Goal: Check status: Check status

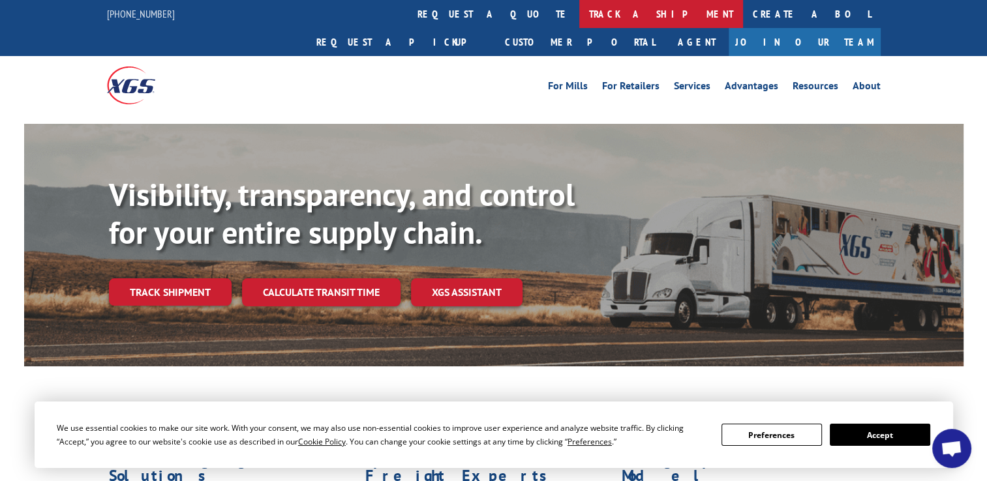
click at [579, 4] on link "track a shipment" at bounding box center [661, 14] width 164 height 28
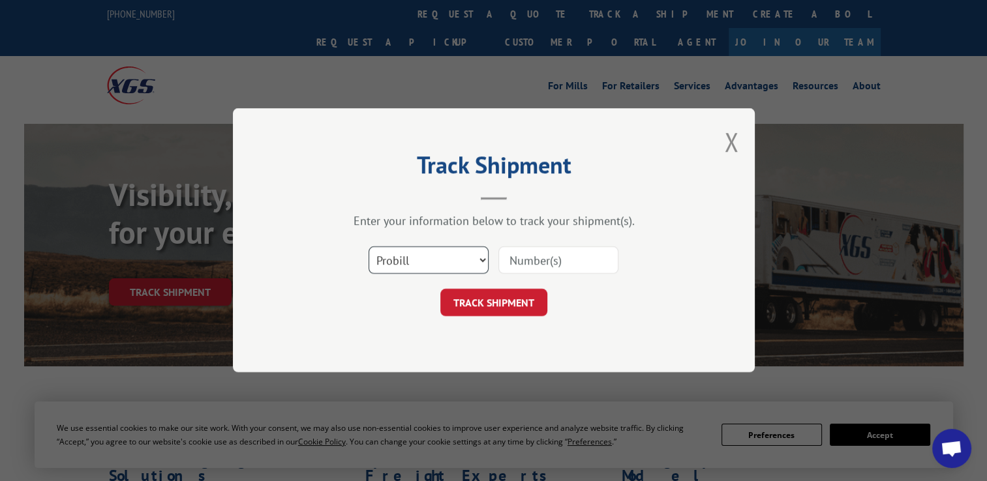
click at [414, 267] on select "Select category... Probill BOL PO" at bounding box center [429, 260] width 120 height 27
select select "po"
click at [369, 247] on select "Select category... Probill BOL PO" at bounding box center [429, 260] width 120 height 27
click at [536, 262] on input at bounding box center [558, 260] width 120 height 27
paste input "297149232"
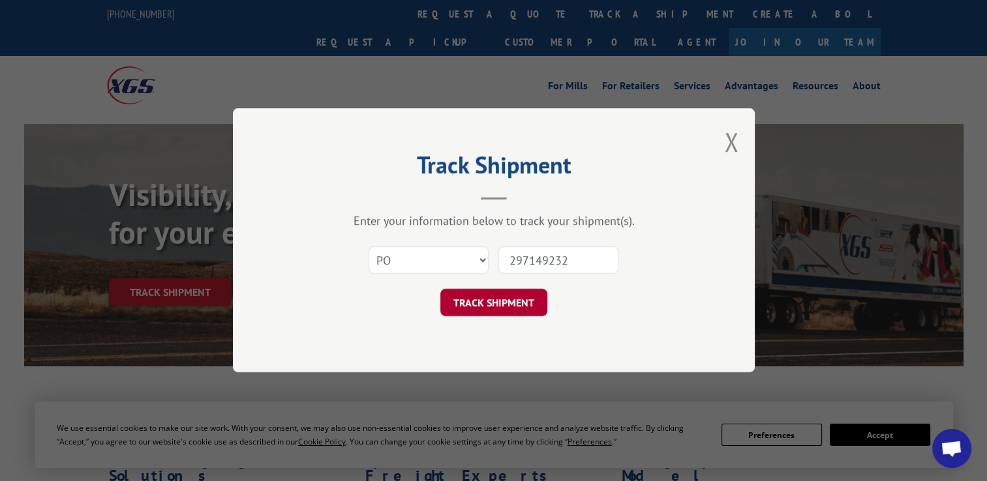
type input "297149232"
click at [489, 300] on button "TRACK SHIPMENT" at bounding box center [493, 303] width 107 height 27
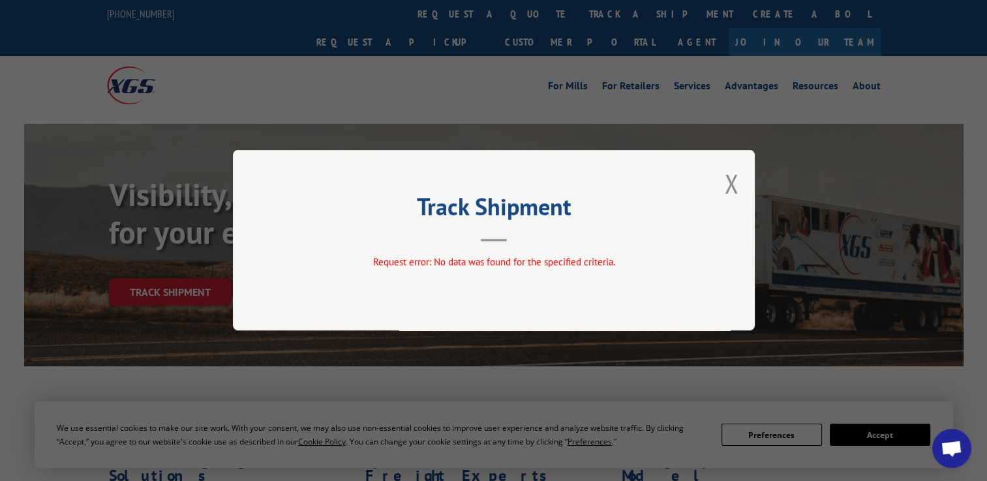
click at [740, 185] on div "Track Shipment Request error: No data was found for the specified criteria." at bounding box center [494, 240] width 522 height 181
click at [726, 185] on button "Close modal" at bounding box center [731, 183] width 14 height 35
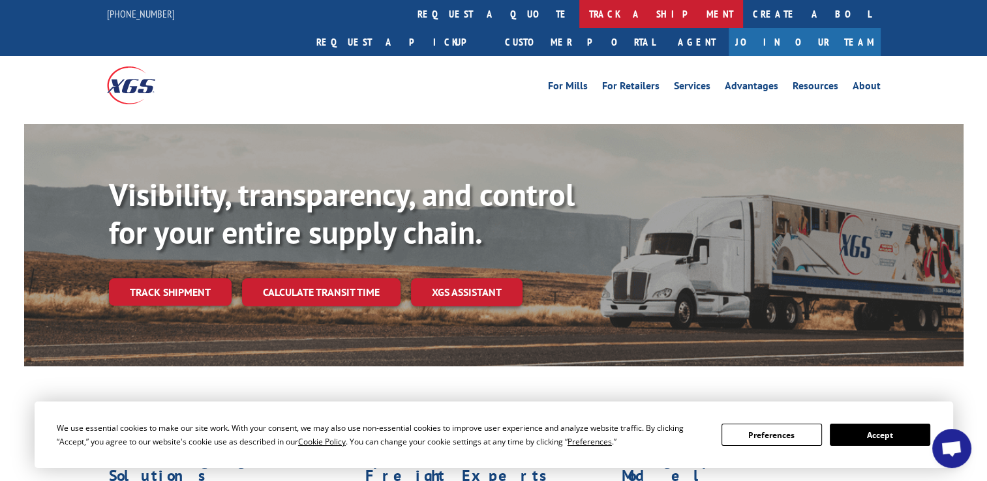
click at [579, 8] on link "track a shipment" at bounding box center [661, 14] width 164 height 28
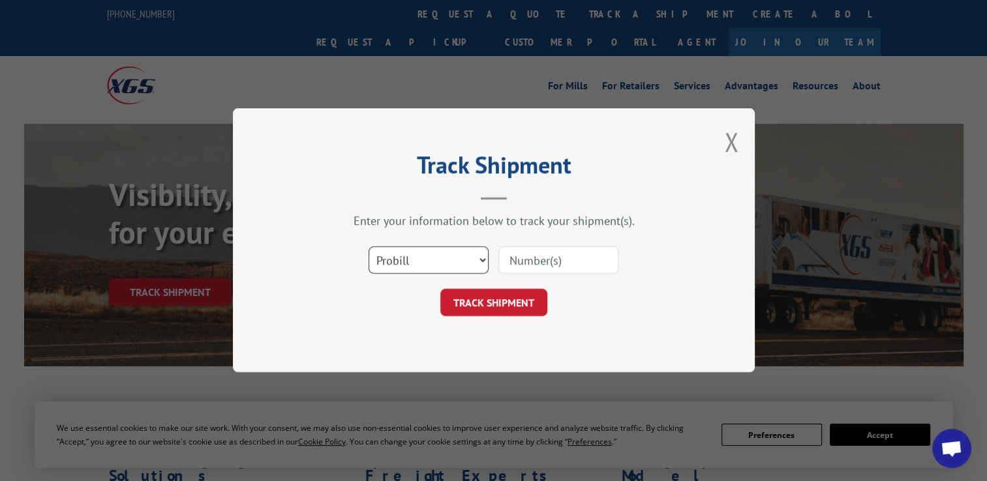
click at [426, 256] on select "Select category... Probill BOL PO" at bounding box center [429, 260] width 120 height 27
select select "po"
click at [369, 247] on select "Select category... Probill BOL PO" at bounding box center [429, 260] width 120 height 27
click at [575, 260] on input at bounding box center [558, 260] width 120 height 27
paste input "297133986"
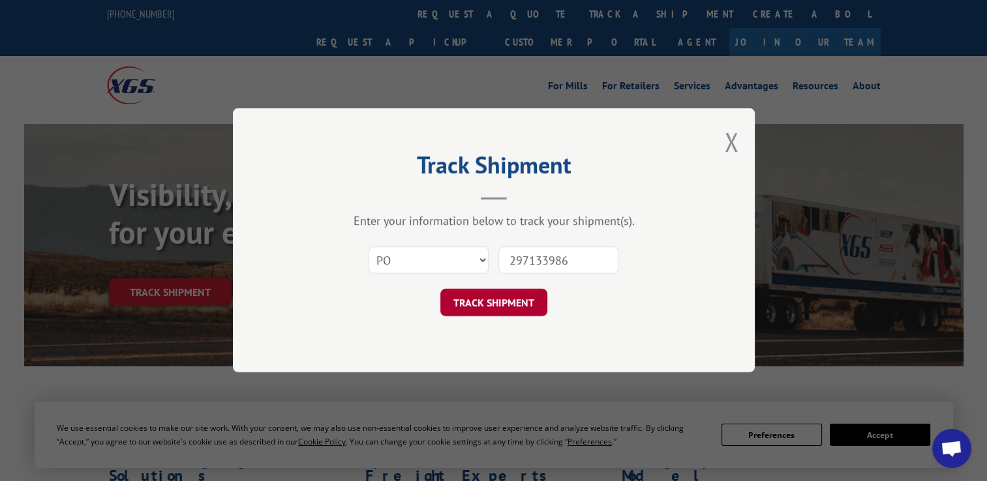
type input "297133986"
click at [501, 305] on button "TRACK SHIPMENT" at bounding box center [493, 303] width 107 height 27
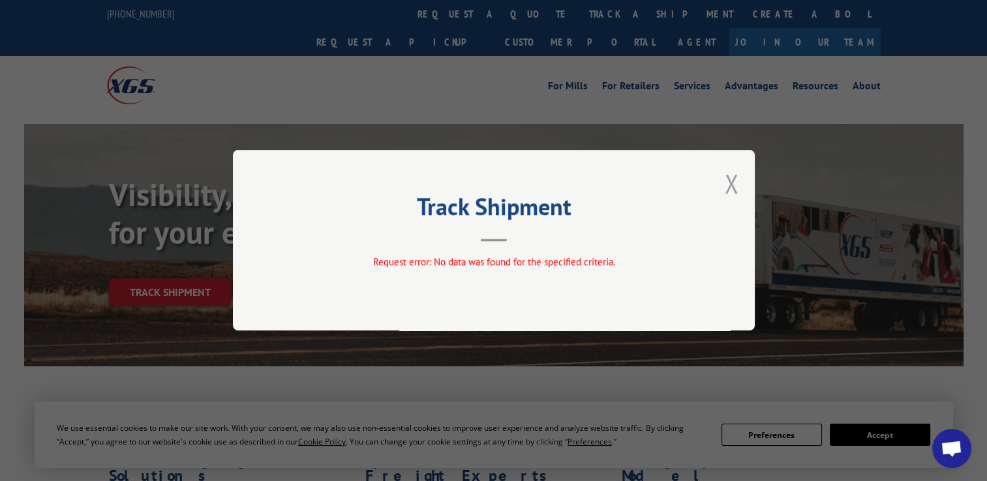
click at [726, 182] on button "Close modal" at bounding box center [731, 183] width 14 height 35
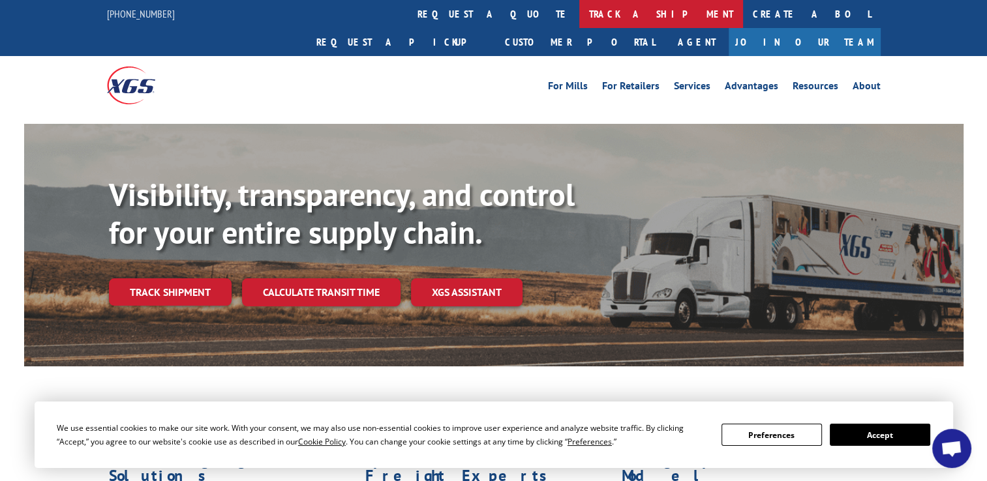
click at [579, 16] on link "track a shipment" at bounding box center [661, 14] width 164 height 28
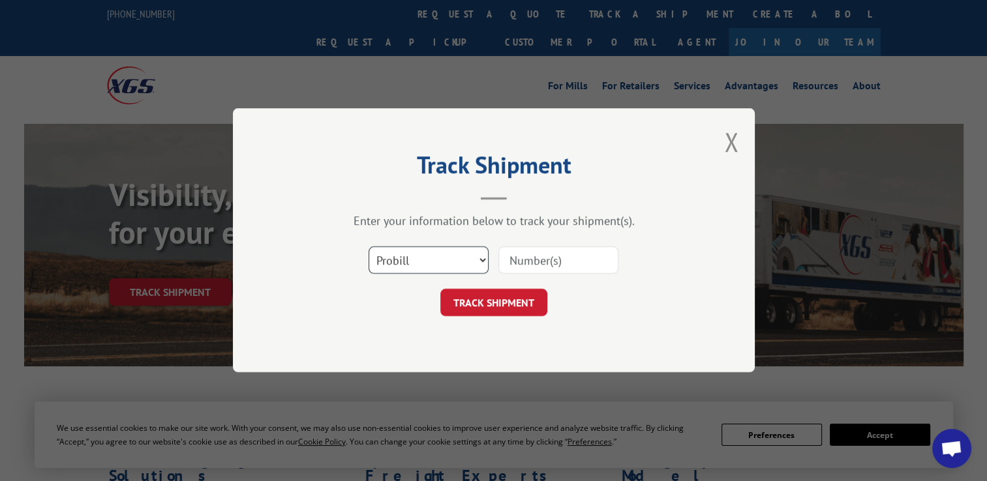
click at [436, 258] on select "Select category... Probill BOL PO" at bounding box center [429, 260] width 120 height 27
select select "po"
click at [369, 247] on select "Select category... Probill BOL PO" at bounding box center [429, 260] width 120 height 27
click at [549, 272] on div at bounding box center [558, 261] width 120 height 30
click at [549, 265] on input at bounding box center [558, 260] width 120 height 27
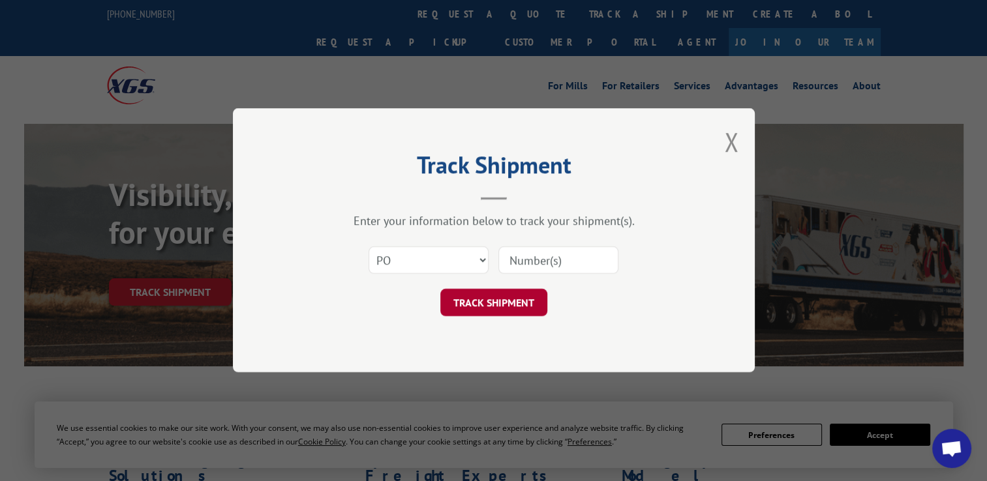
paste input "297133799"
type input "297133799"
click at [483, 301] on button "TRACK SHIPMENT" at bounding box center [493, 303] width 107 height 27
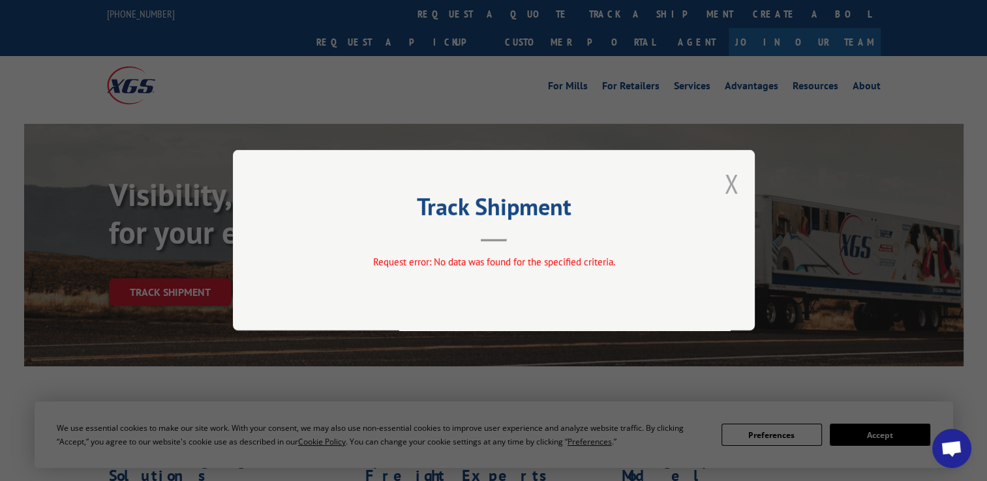
click at [733, 185] on button "Close modal" at bounding box center [731, 183] width 14 height 35
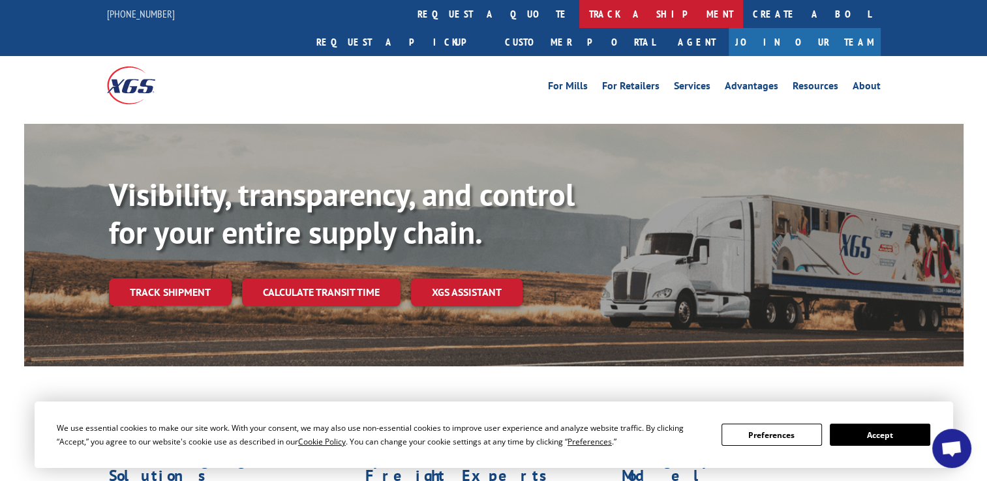
click at [579, 16] on link "track a shipment" at bounding box center [661, 14] width 164 height 28
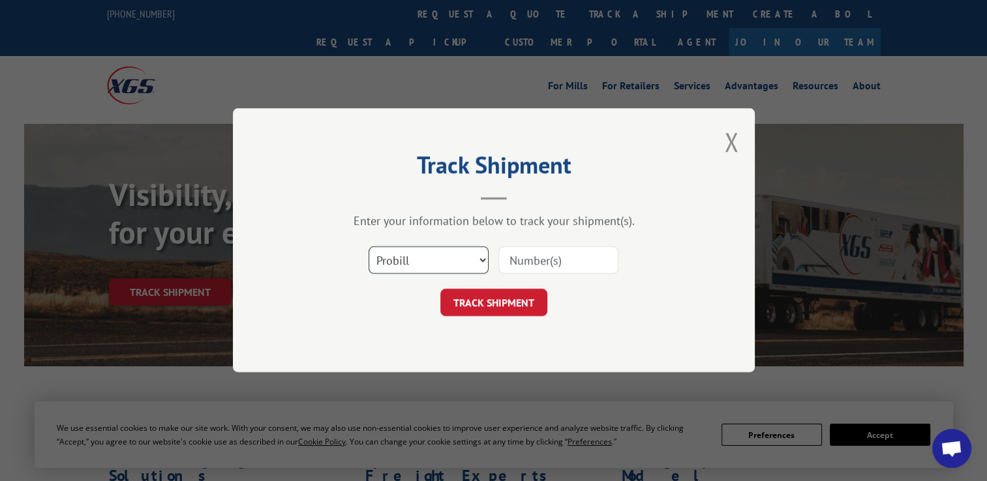
click at [458, 252] on select "Select category... Probill BOL PO" at bounding box center [429, 260] width 120 height 27
select select "po"
click at [369, 247] on select "Select category... Probill BOL PO" at bounding box center [429, 260] width 120 height 27
click at [569, 262] on input at bounding box center [558, 260] width 120 height 27
paste input "297126385"
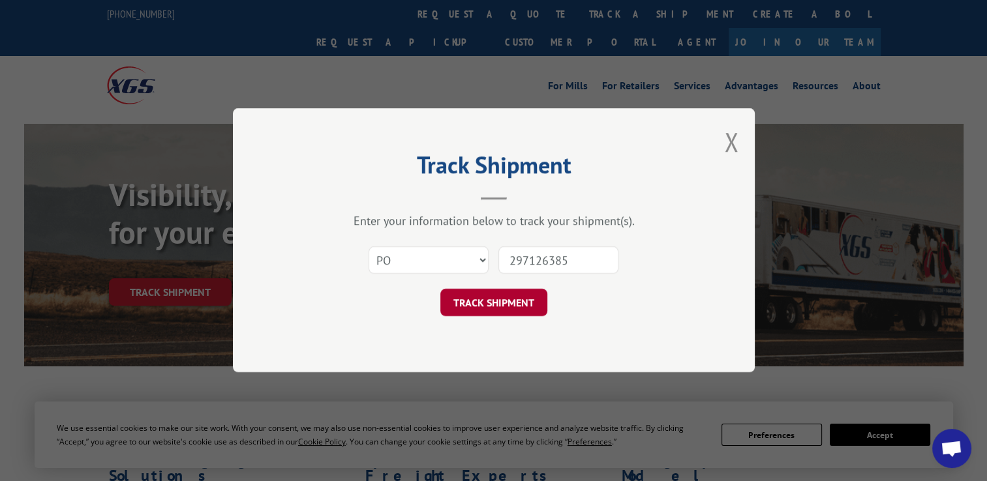
type input "297126385"
click at [481, 302] on button "TRACK SHIPMENT" at bounding box center [493, 303] width 107 height 27
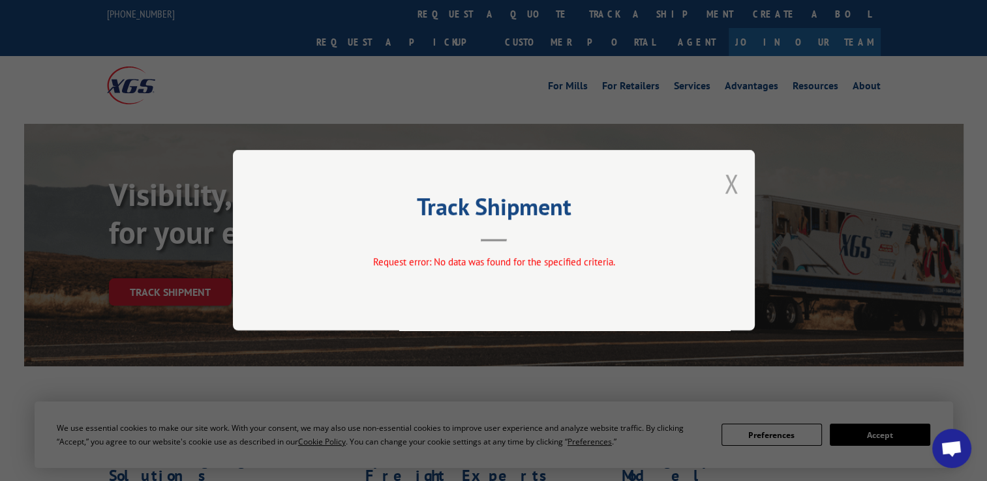
drag, startPoint x: 718, startPoint y: 187, endPoint x: 725, endPoint y: 187, distance: 7.2
click at [723, 187] on div "Track Shipment Request error: No data was found for the specified criteria." at bounding box center [494, 240] width 522 height 181
click at [728, 187] on button "Close modal" at bounding box center [731, 183] width 14 height 35
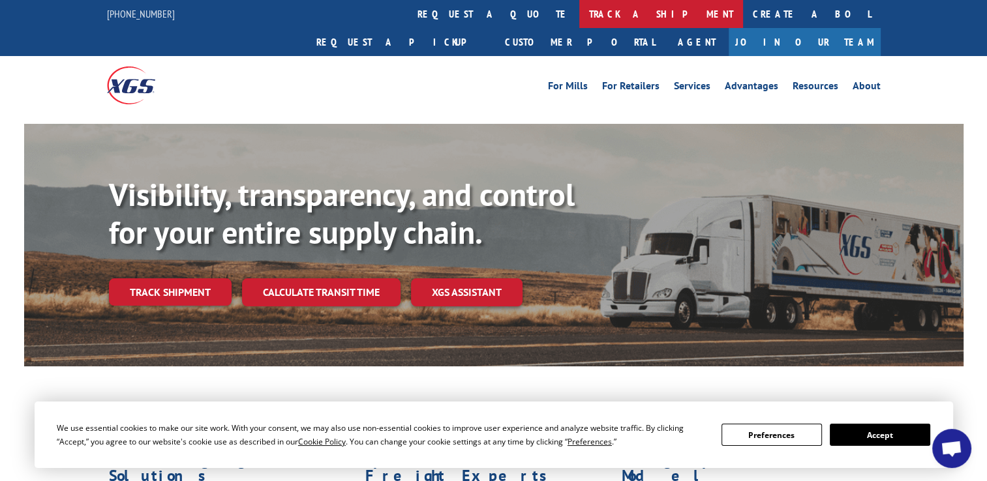
click at [579, 18] on link "track a shipment" at bounding box center [661, 14] width 164 height 28
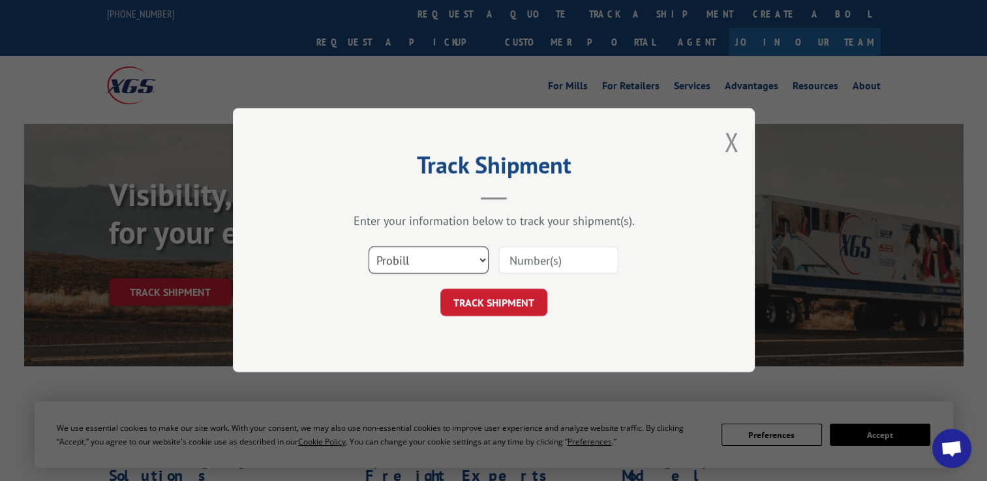
click at [432, 260] on select "Select category... Probill BOL PO" at bounding box center [429, 260] width 120 height 27
select select "po"
click at [369, 247] on select "Select category... Probill BOL PO" at bounding box center [429, 260] width 120 height 27
click at [564, 256] on input at bounding box center [558, 260] width 120 height 27
paste input "297046448"
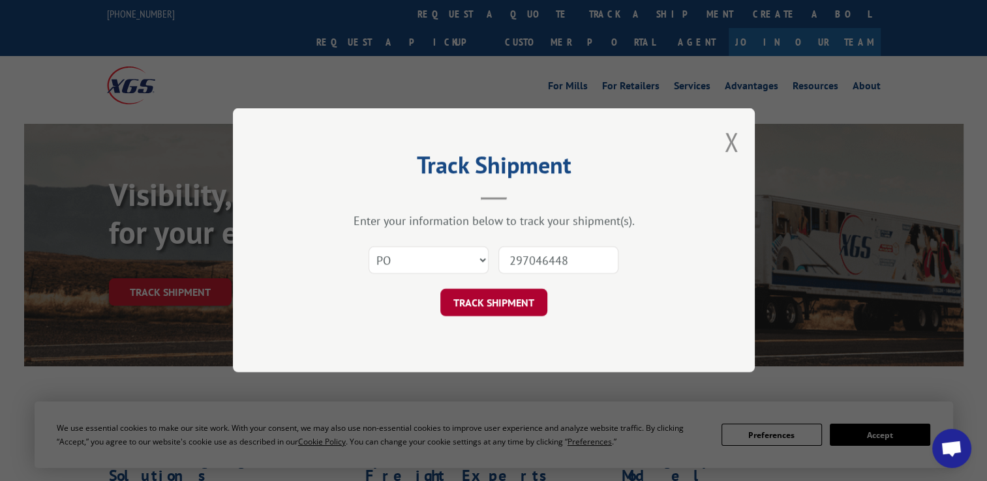
type input "297046448"
click at [498, 298] on button "TRACK SHIPMENT" at bounding box center [493, 303] width 107 height 27
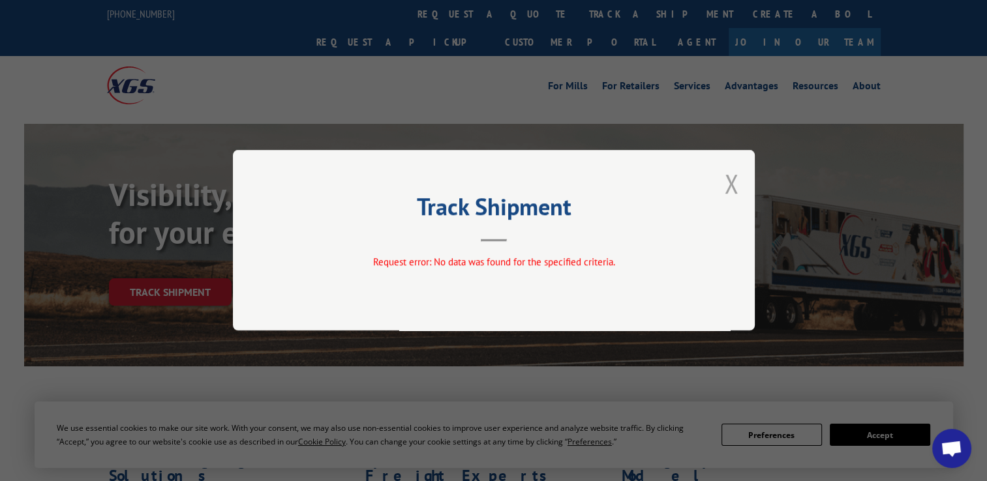
click at [730, 183] on button "Close modal" at bounding box center [731, 183] width 14 height 35
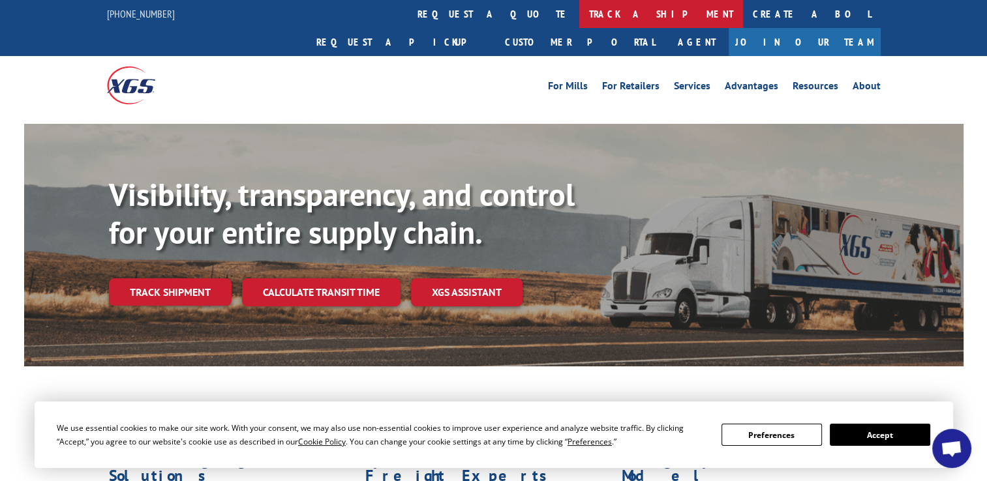
click at [579, 23] on link "track a shipment" at bounding box center [661, 14] width 164 height 28
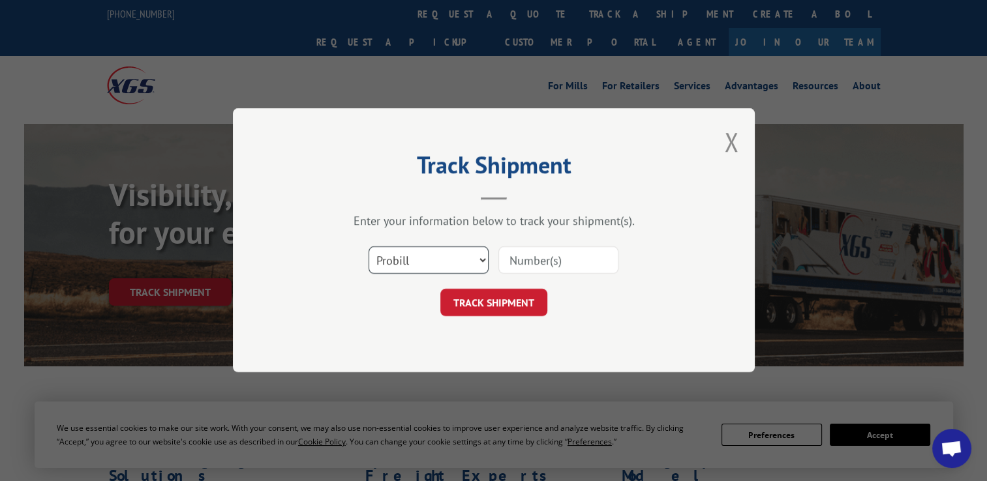
click at [398, 261] on select "Select category... Probill BOL PO" at bounding box center [429, 260] width 120 height 27
select select "po"
click at [369, 247] on select "Select category... Probill BOL PO" at bounding box center [429, 260] width 120 height 27
click at [568, 254] on input at bounding box center [558, 260] width 120 height 27
paste input "297131088"
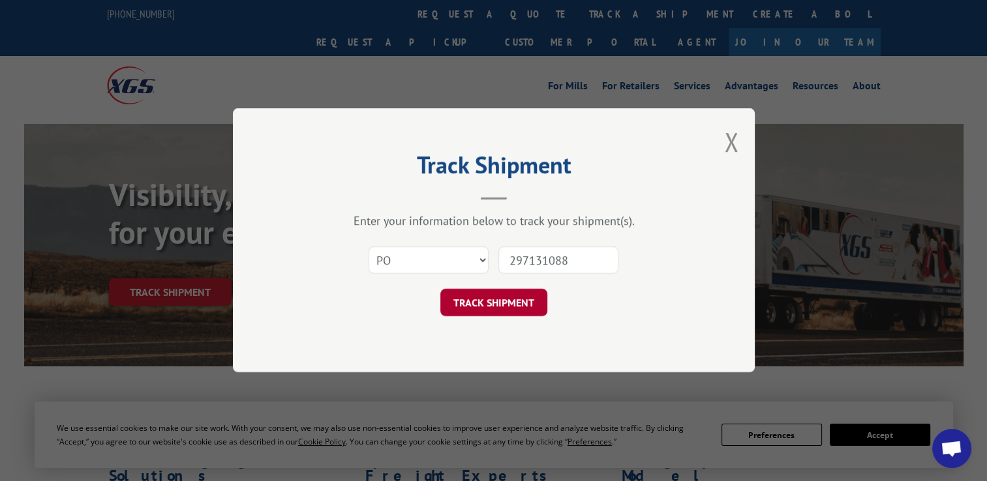
type input "297131088"
click at [487, 298] on button "TRACK SHIPMENT" at bounding box center [493, 303] width 107 height 27
